Goal: Task Accomplishment & Management: Complete application form

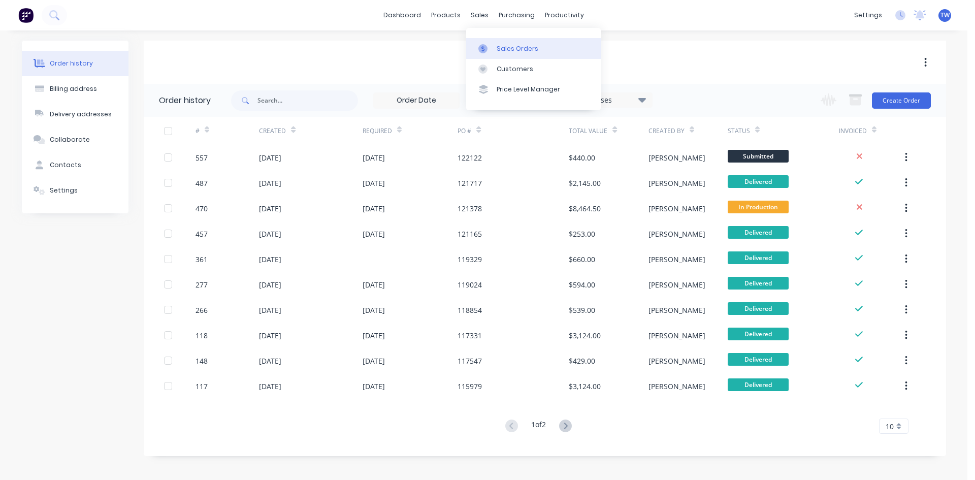
click at [522, 45] on div "Sales Orders" at bounding box center [517, 48] width 42 height 9
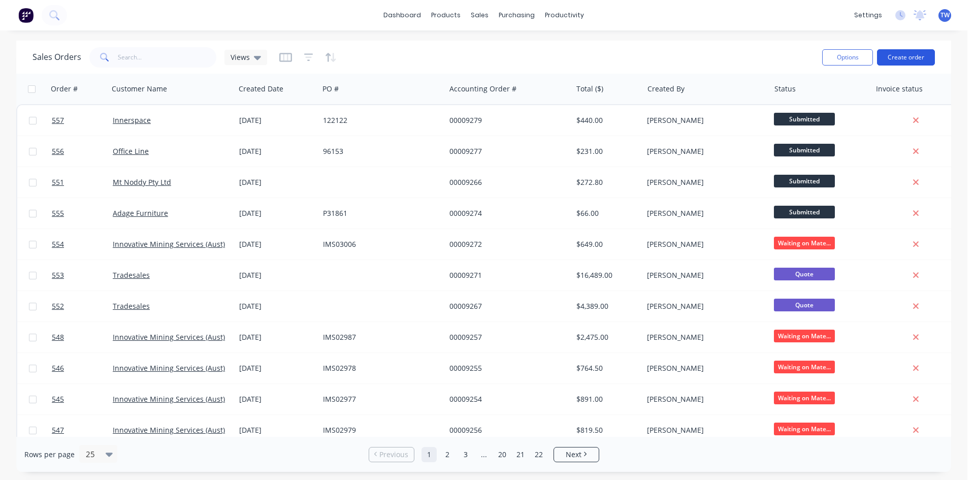
click at [907, 59] on button "Create order" at bounding box center [906, 57] width 58 height 16
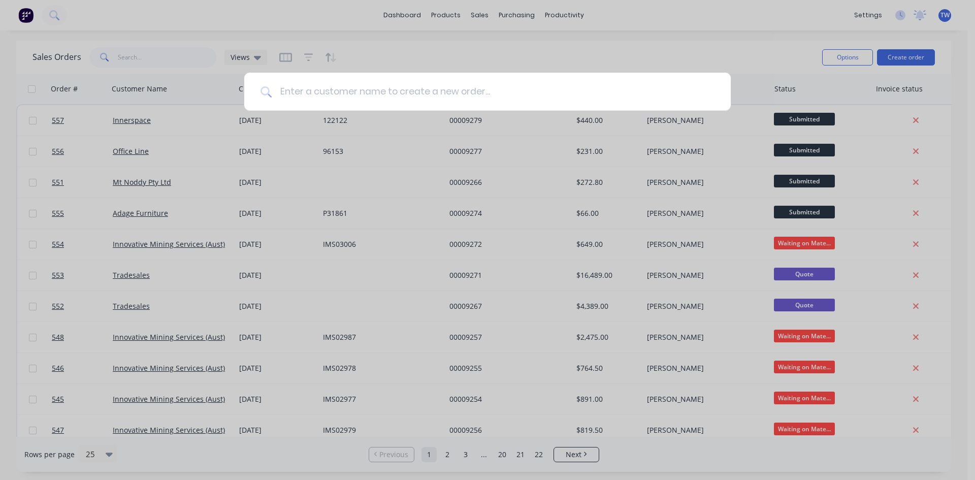
click at [600, 98] on input at bounding box center [493, 92] width 443 height 38
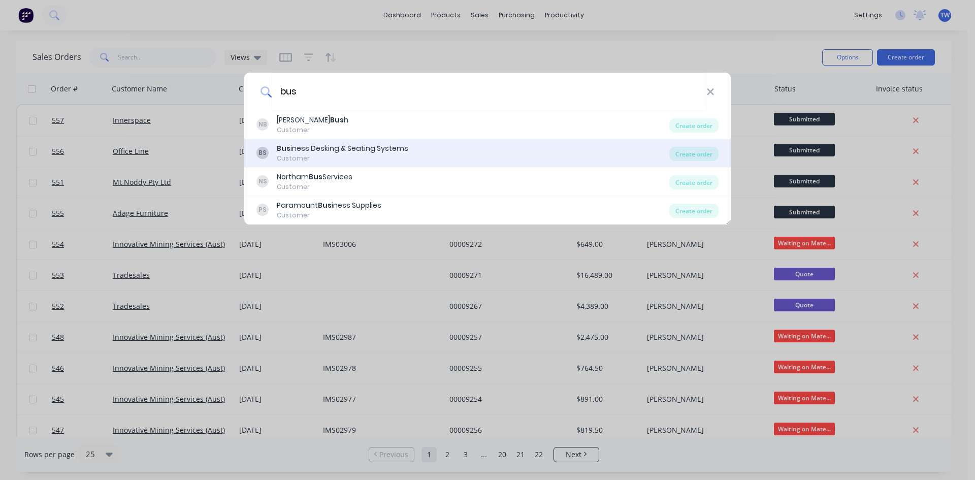
type input "bus"
click at [367, 152] on div "Bus iness Desking & Seating Systems" at bounding box center [342, 148] width 131 height 11
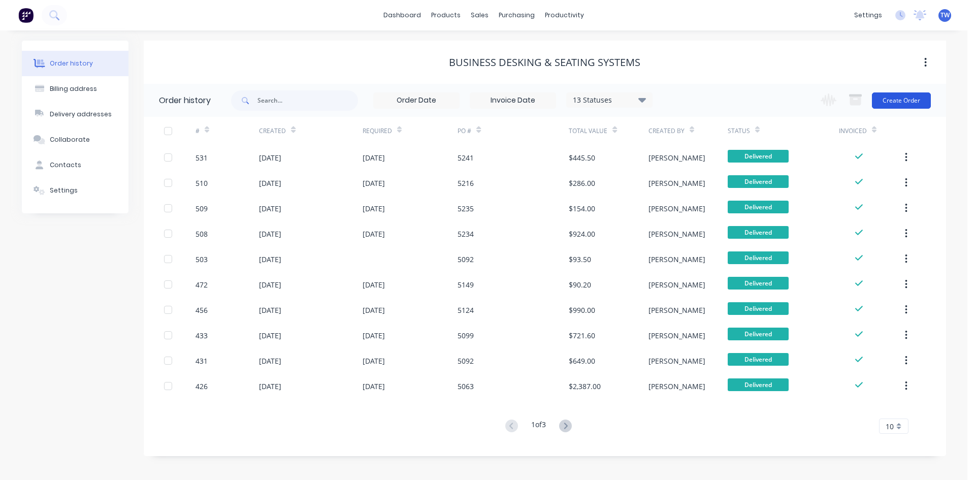
click at [919, 99] on button "Create Order" at bounding box center [901, 100] width 59 height 16
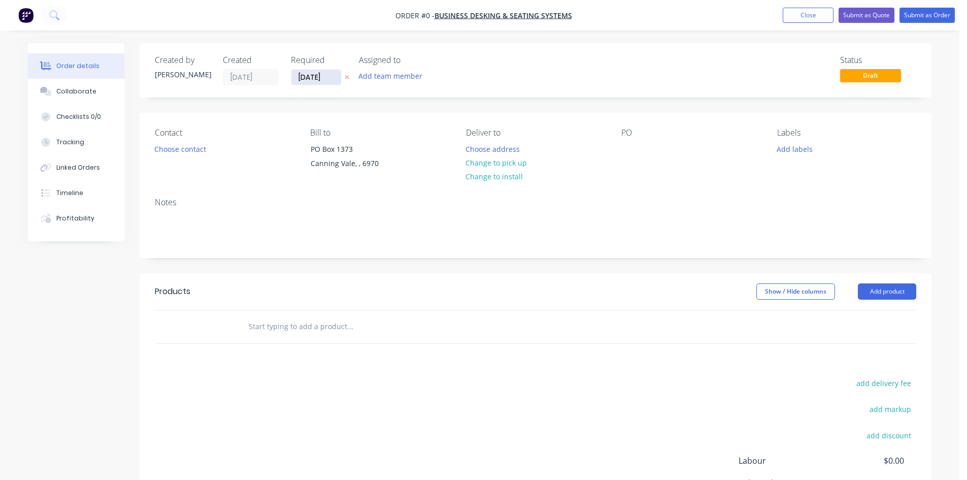
click at [333, 76] on input "[DATE]" at bounding box center [316, 77] width 50 height 15
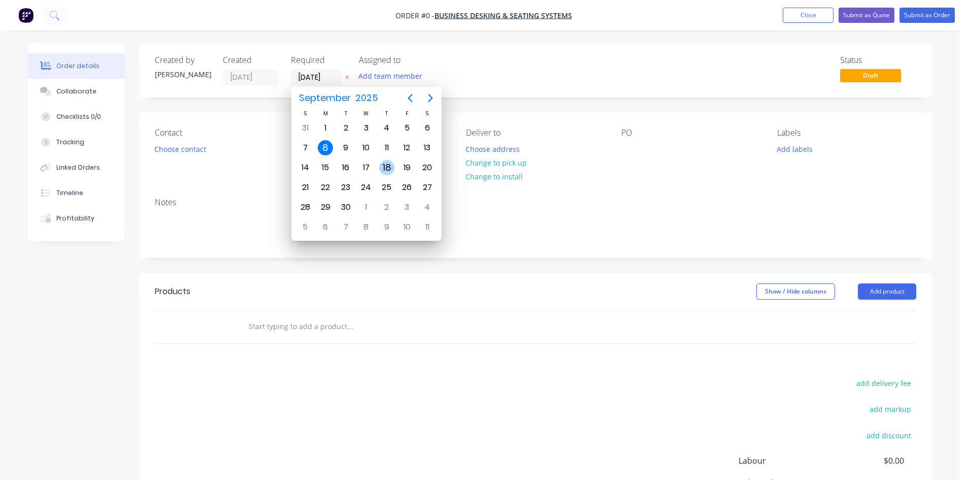
click at [387, 170] on div "18" at bounding box center [386, 167] width 15 height 15
type input "[DATE]"
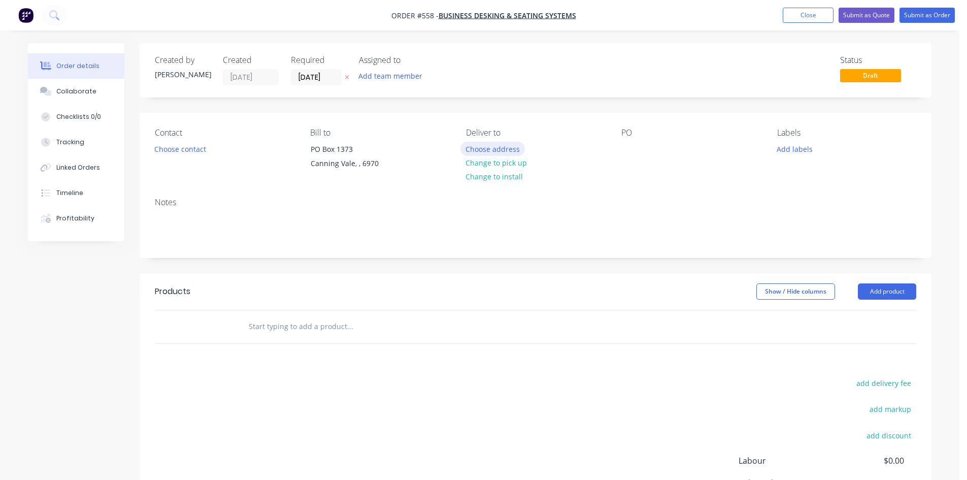
click at [494, 151] on button "Choose address" at bounding box center [492, 149] width 65 height 14
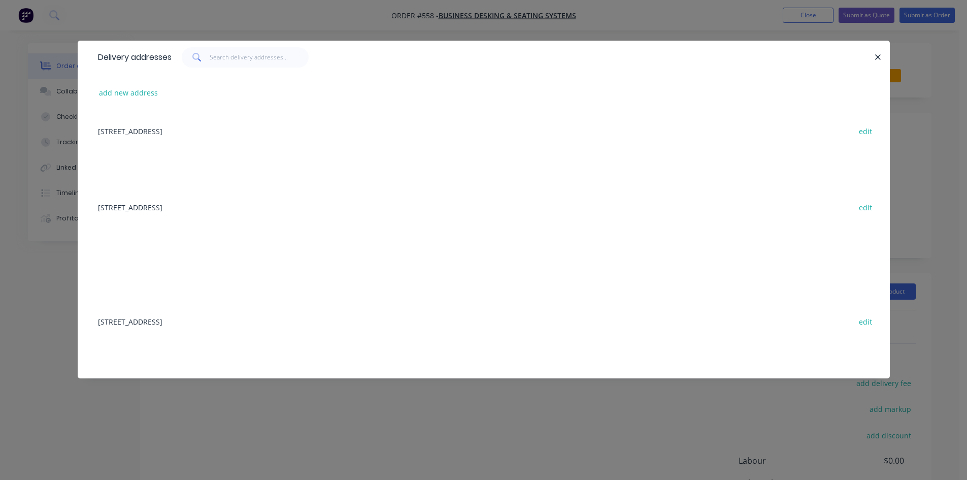
click at [225, 321] on div "[STREET_ADDRESS] edit" at bounding box center [484, 321] width 782 height 38
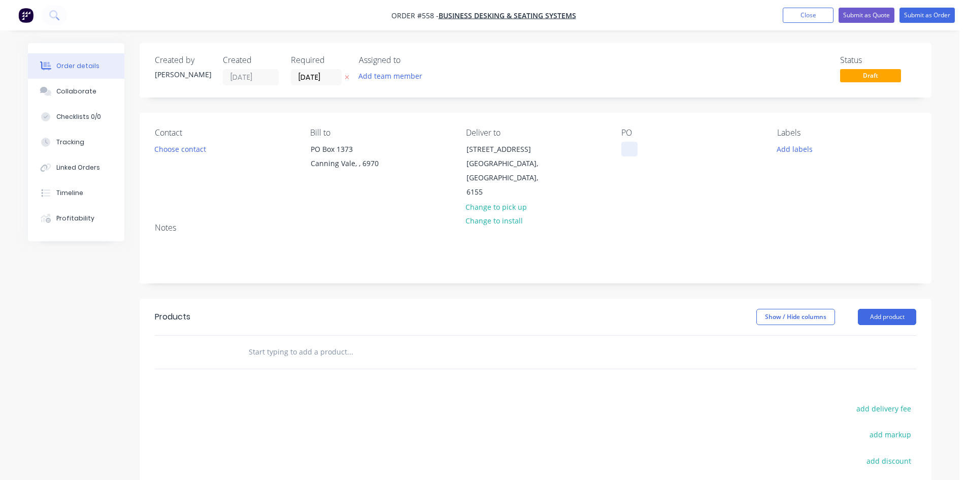
click at [622, 147] on div at bounding box center [629, 149] width 16 height 15
click at [897, 309] on button "Add product" at bounding box center [887, 317] width 58 height 16
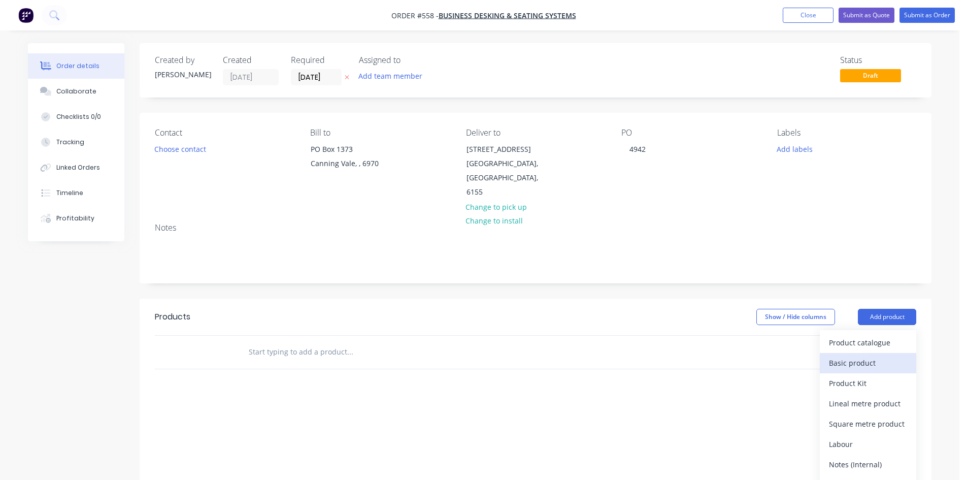
click at [882, 355] on div "Basic product" at bounding box center [868, 362] width 78 height 15
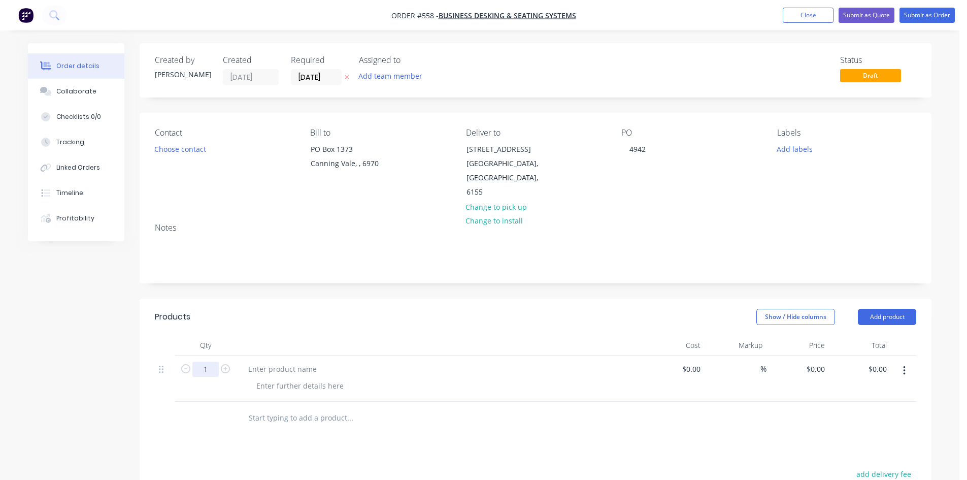
click at [203, 361] on input "1" at bounding box center [205, 368] width 26 height 15
type input "10"
click at [310, 361] on div at bounding box center [282, 368] width 85 height 15
click at [300, 361] on div at bounding box center [282, 368] width 85 height 15
paste div
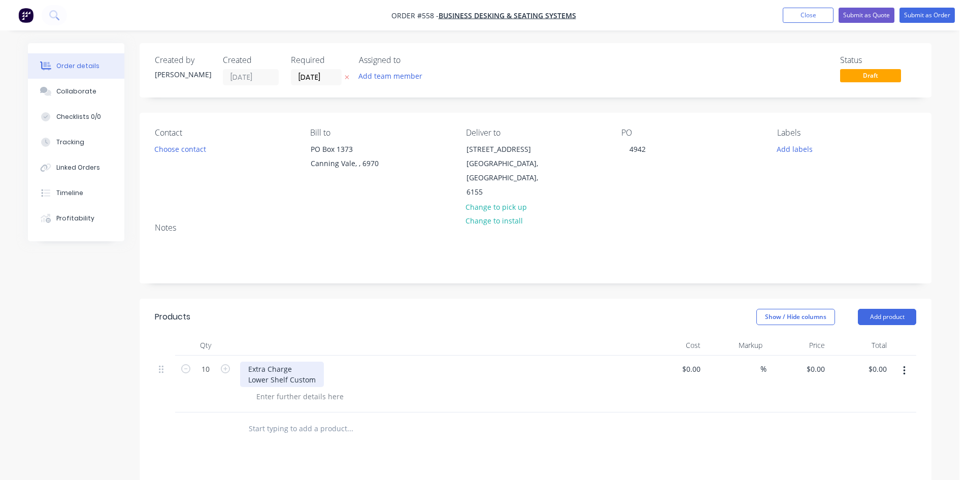
click at [294, 361] on div "Extra Charge Lower Shelf Custom" at bounding box center [282, 373] width 84 height 25
click at [823, 361] on input "0" at bounding box center [817, 368] width 23 height 15
type input "$175.00"
type input "$1,750.00"
click at [934, 13] on button "Submit as Order" at bounding box center [927, 15] width 55 height 15
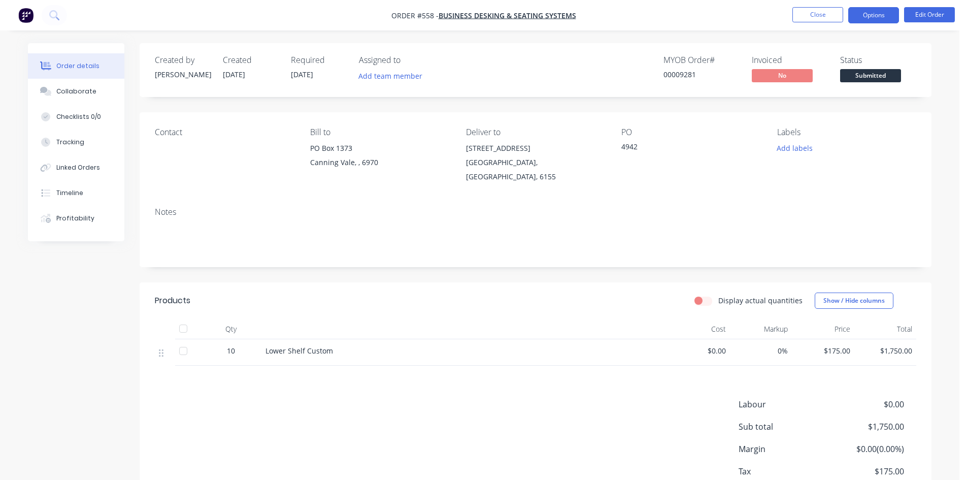
click at [885, 12] on button "Options" at bounding box center [873, 15] width 51 height 16
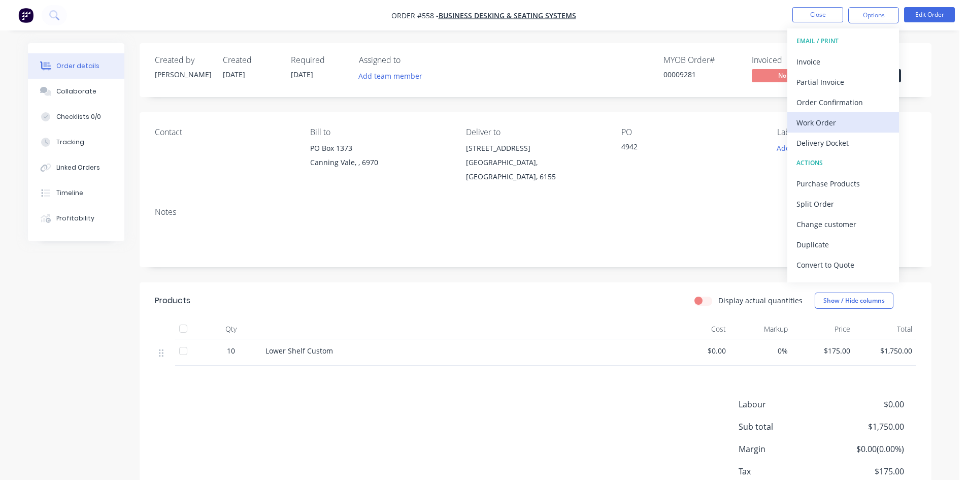
click at [816, 124] on div "Work Order" at bounding box center [842, 122] width 93 height 15
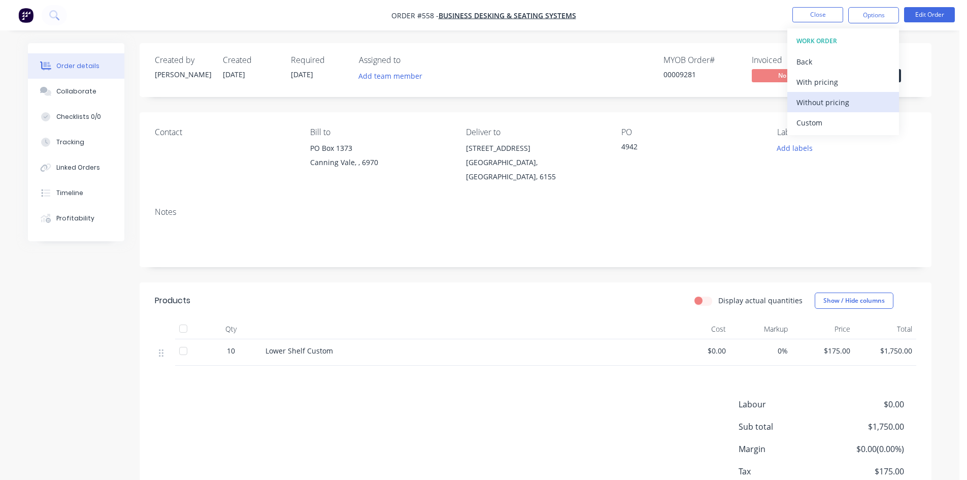
click at [820, 105] on div "Without pricing" at bounding box center [842, 102] width 93 height 15
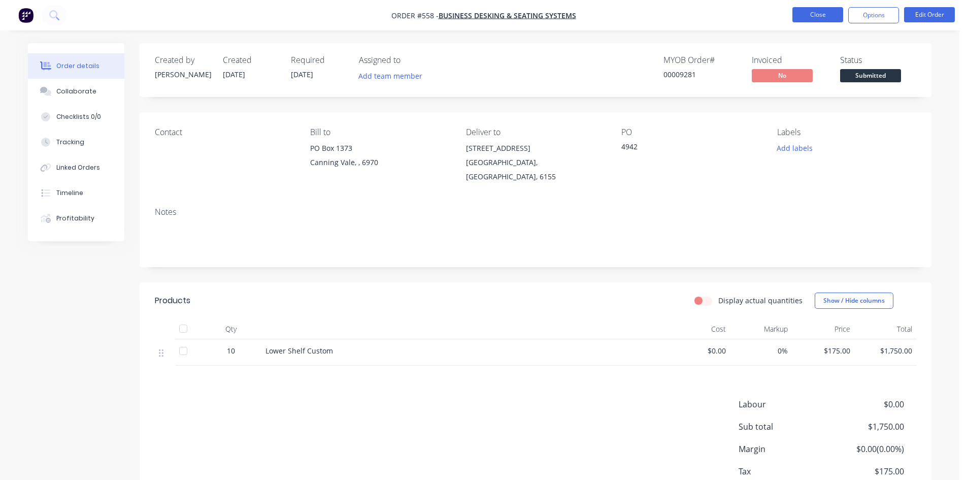
click at [829, 16] on button "Close" at bounding box center [817, 14] width 51 height 15
